Goal: Information Seeking & Learning: Understand process/instructions

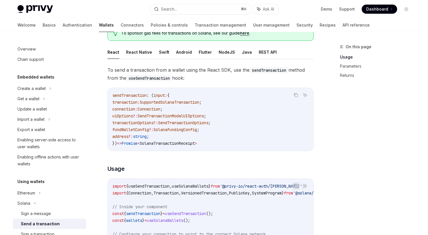
scroll to position [45, 0]
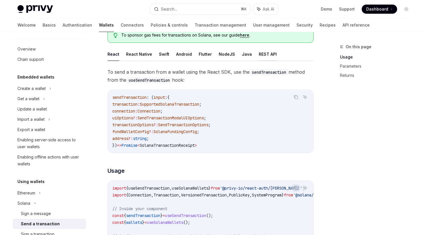
click at [259, 56] on button "REST API" at bounding box center [268, 53] width 18 height 13
type textarea "*"
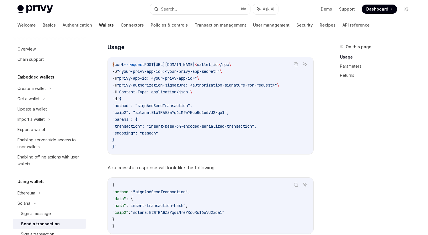
scroll to position [120, 0]
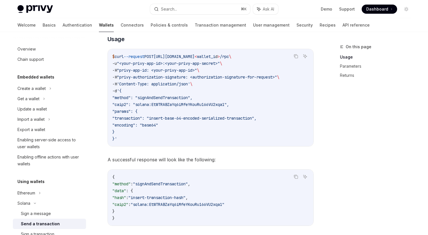
click at [188, 132] on code "$ curl --request POST https://api.privy.io/v1/wallets/ < wallet_i d > /rpc \ -u…" at bounding box center [210, 97] width 196 height 89
click at [225, 91] on code "$ curl --request POST https://api.privy.io/v1/wallets/ < wallet_i d > /rpc \ -u…" at bounding box center [210, 97] width 196 height 89
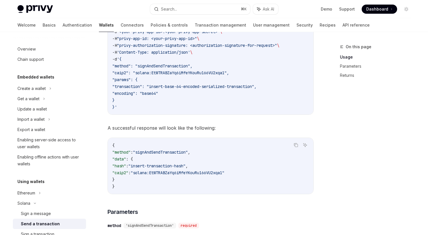
scroll to position [153, 0]
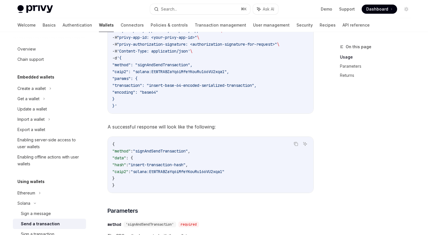
click at [225, 92] on code "$ curl --request POST https://api.privy.io/v1/wallets/ < wallet_i d > /rpc \ -u…" at bounding box center [210, 64] width 196 height 89
